Goal: Task Accomplishment & Management: Manage account settings

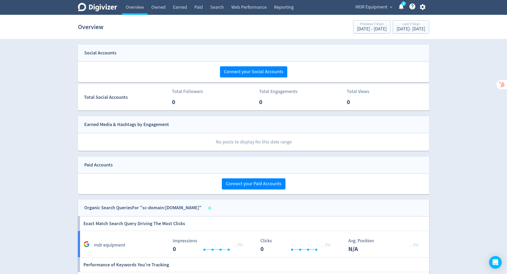
click at [390, 6] on span "expand_more" at bounding box center [391, 7] width 5 height 5
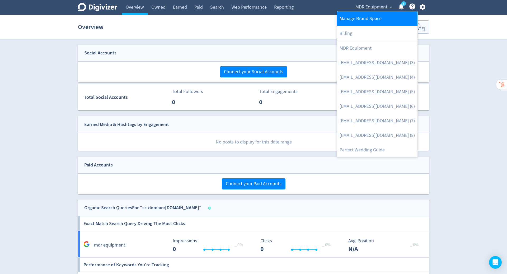
click at [362, 20] on link "Manage Brand Space" at bounding box center [377, 18] width 81 height 15
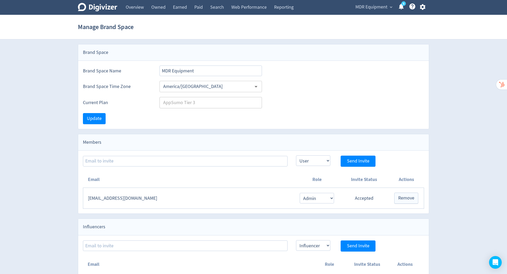
click at [385, 1] on div "MDR Equipment expand_more 5 Help Center - Searchable support on using Digivizer" at bounding box center [390, 7] width 80 height 15
click at [385, 8] on span "MDR Equipment" at bounding box center [372, 7] width 32 height 8
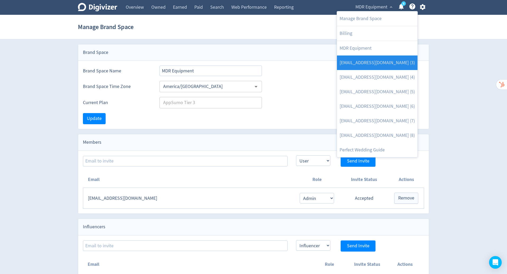
click at [383, 64] on link "[EMAIL_ADDRESS][DOMAIN_NAME] (3)" at bounding box center [377, 62] width 81 height 15
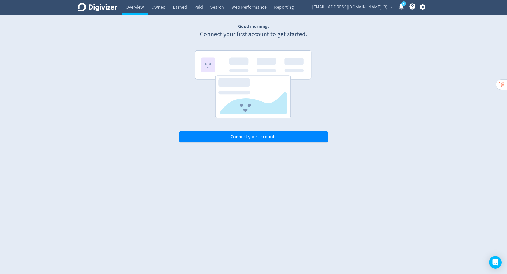
click at [370, 7] on span "[EMAIL_ADDRESS][DOMAIN_NAME] (3)" at bounding box center [349, 7] width 75 height 8
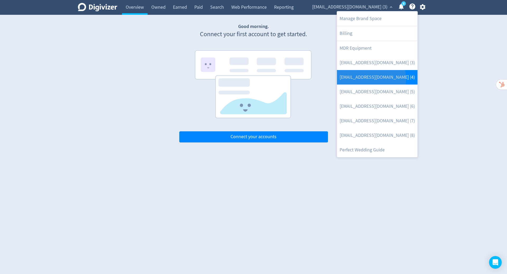
click at [371, 79] on link "[EMAIL_ADDRESS][DOMAIN_NAME] (4)" at bounding box center [377, 77] width 81 height 15
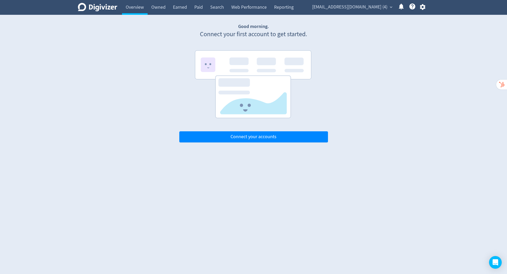
click at [375, 4] on span "[EMAIL_ADDRESS][DOMAIN_NAME] (4)" at bounding box center [349, 7] width 75 height 8
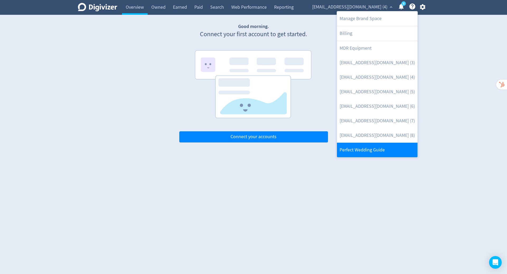
click at [380, 148] on link "Perfect Wedding Guide" at bounding box center [377, 150] width 81 height 15
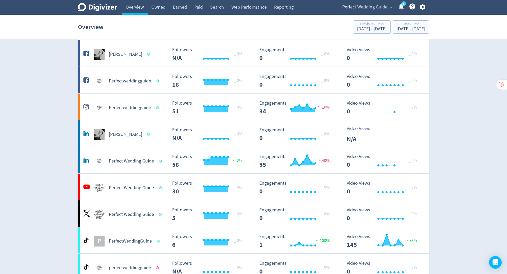
scroll to position [42, 0]
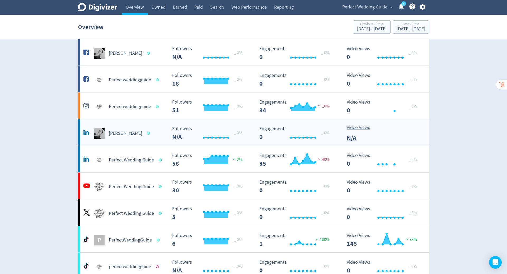
click at [134, 134] on h5 "[PERSON_NAME]" at bounding box center [125, 133] width 33 height 6
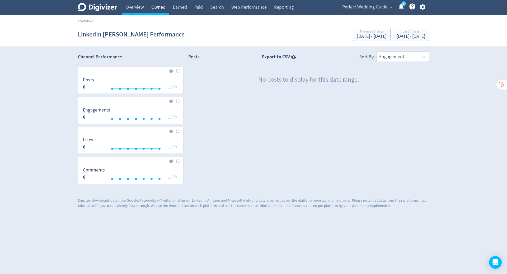
click at [162, 6] on link "Owned" at bounding box center [159, 7] width 22 height 15
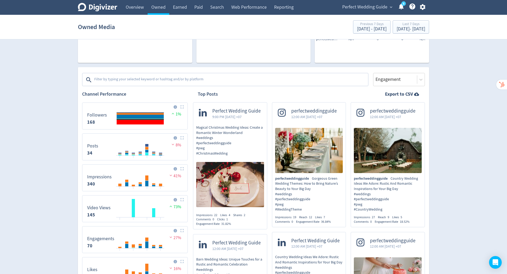
scroll to position [122, 0]
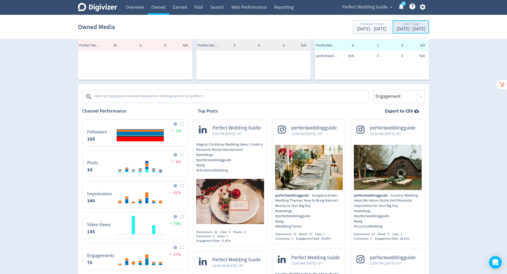
click at [397, 26] on div "Last 7 Days" at bounding box center [411, 24] width 29 height 4
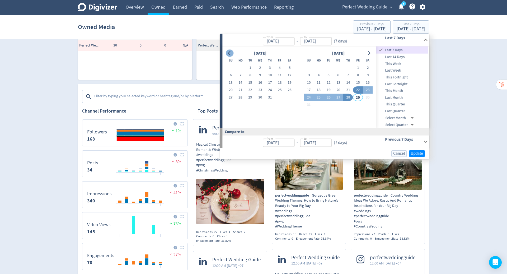
click at [229, 56] on button "Go to previous month" at bounding box center [230, 52] width 8 height 7
click at [271, 66] on button "1" at bounding box center [270, 67] width 10 height 7
type input "[DATE]"
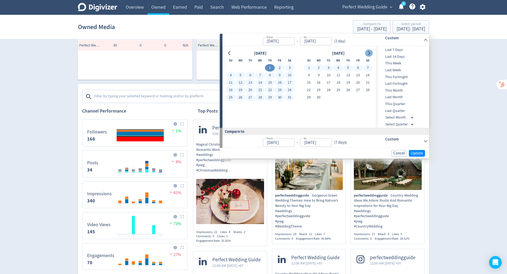
click at [366, 53] on button "Go to next month" at bounding box center [369, 52] width 8 height 7
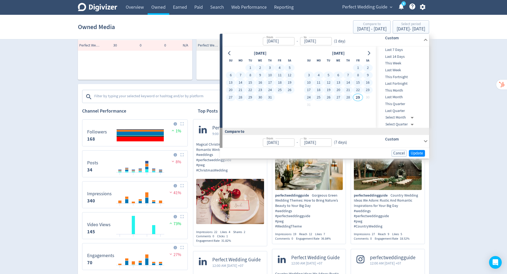
click at [348, 97] on button "28" at bounding box center [348, 97] width 10 height 7
type input "[DATE]"
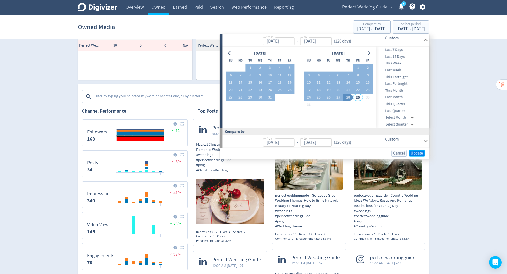
click at [416, 153] on span "Update" at bounding box center [417, 153] width 12 height 4
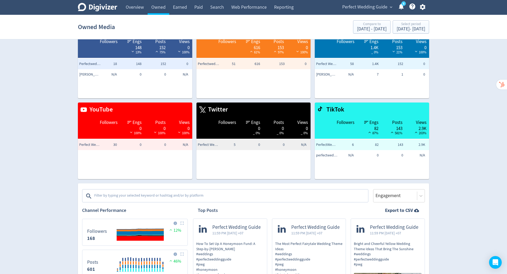
scroll to position [0, 0]
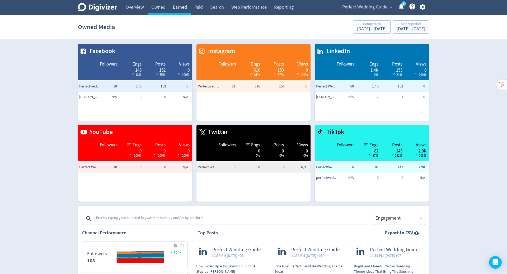
click at [184, 6] on link "Earned" at bounding box center [179, 7] width 21 height 15
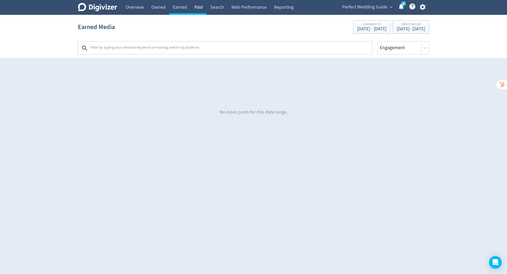
click at [196, 7] on link "Paid" at bounding box center [199, 7] width 16 height 15
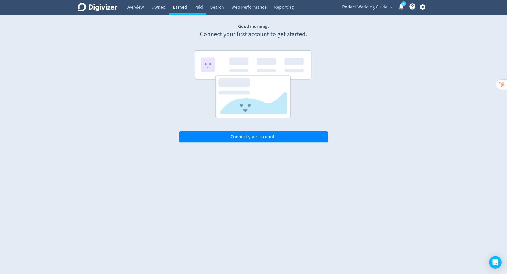
click at [171, 9] on link "Earned" at bounding box center [179, 7] width 21 height 15
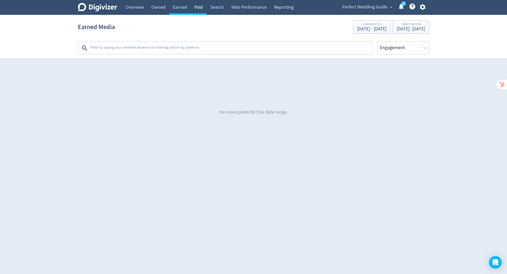
click at [201, 9] on link "Paid" at bounding box center [199, 7] width 16 height 15
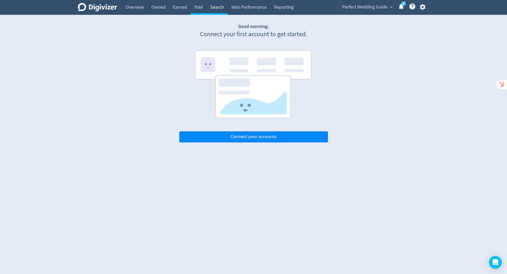
click at [216, 9] on link "Search" at bounding box center [217, 7] width 21 height 15
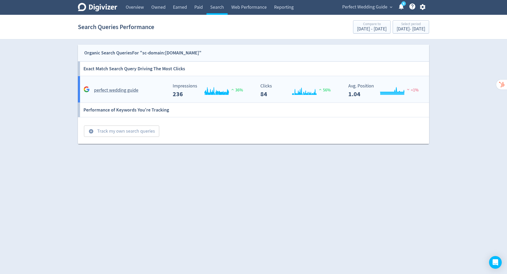
click at [126, 91] on h5 "perfect wedding guide" at bounding box center [116, 90] width 44 height 6
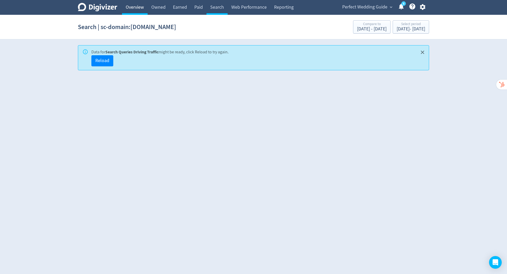
click at [131, 10] on link "Overview" at bounding box center [135, 7] width 26 height 15
